Goal: Find specific fact: Find contact information

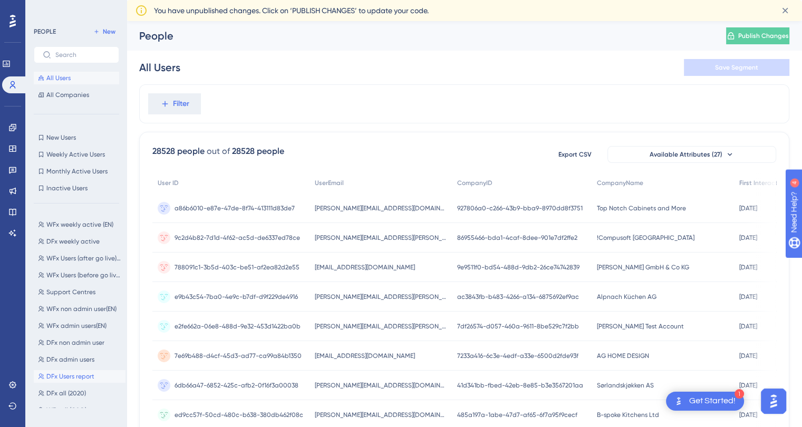
click at [76, 373] on span "DFx Users report" at bounding box center [70, 376] width 48 height 8
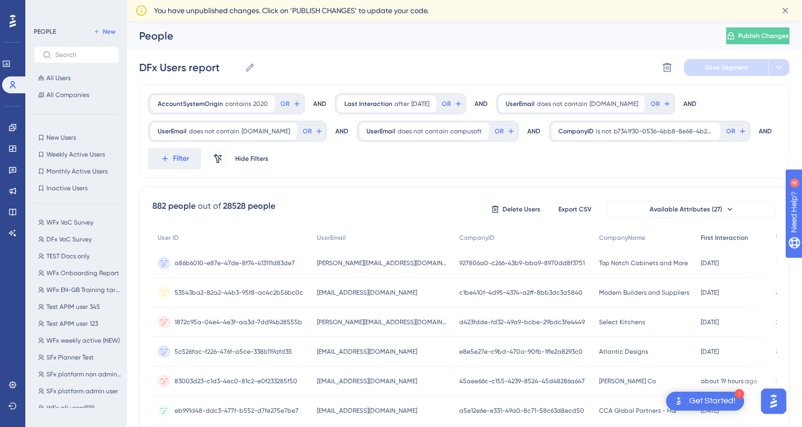
click at [701, 235] on span "First Interaction" at bounding box center [724, 238] width 47 height 8
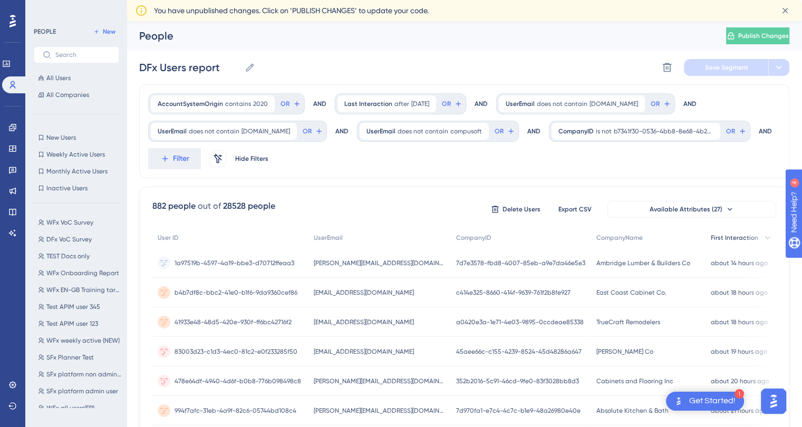
click at [706, 235] on div "First Interaction" at bounding box center [742, 238] width 73 height 22
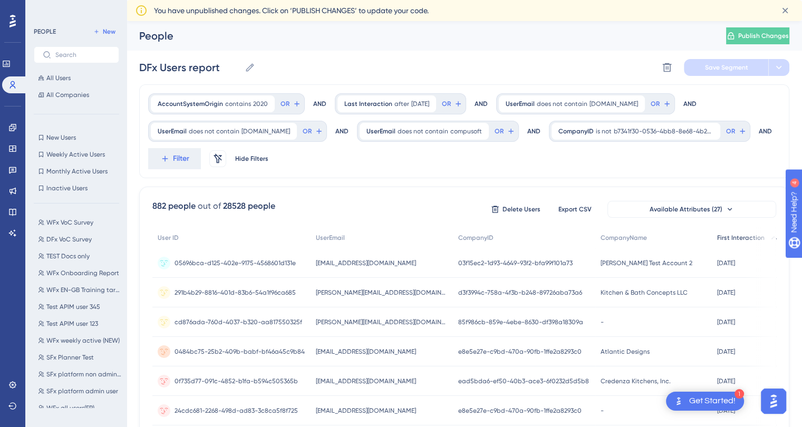
click at [717, 235] on span "First Interaction" at bounding box center [740, 238] width 47 height 8
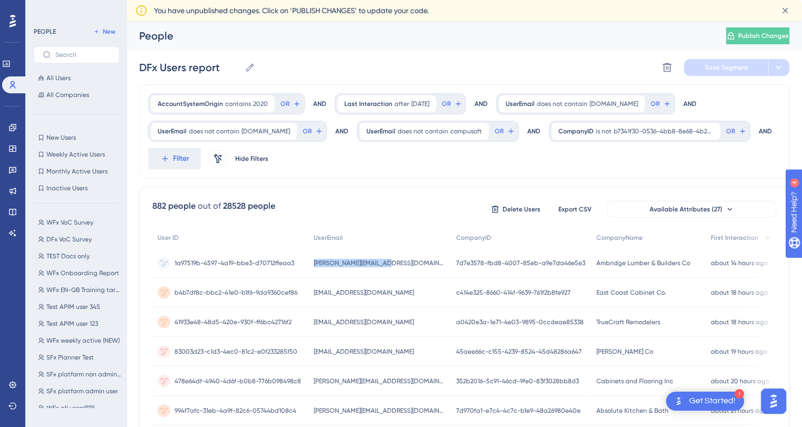
drag, startPoint x: 395, startPoint y: 265, endPoint x: 310, endPoint y: 265, distance: 84.4
click at [310, 265] on div "jim@ambridgelumber.com jim@ambridgelumber.com" at bounding box center [380, 263] width 142 height 30
copy span "[PERSON_NAME][EMAIL_ADDRESS][DOMAIN_NAME]"
